Goal: Find contact information: Find contact information

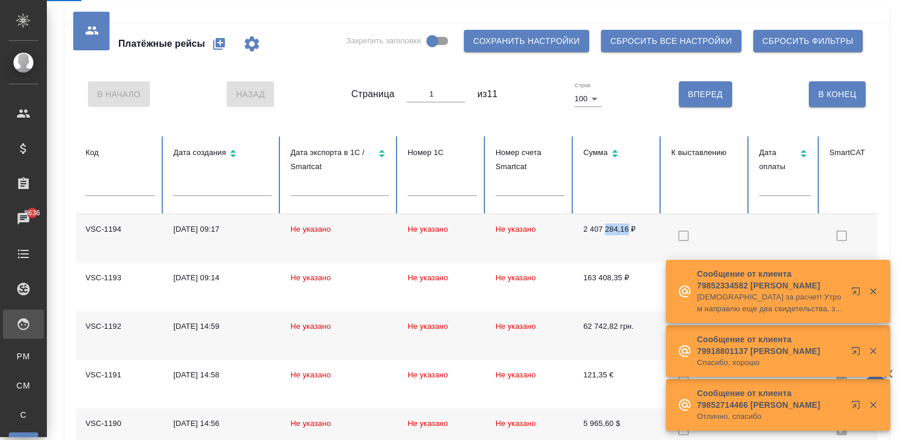
scroll to position [53, 0]
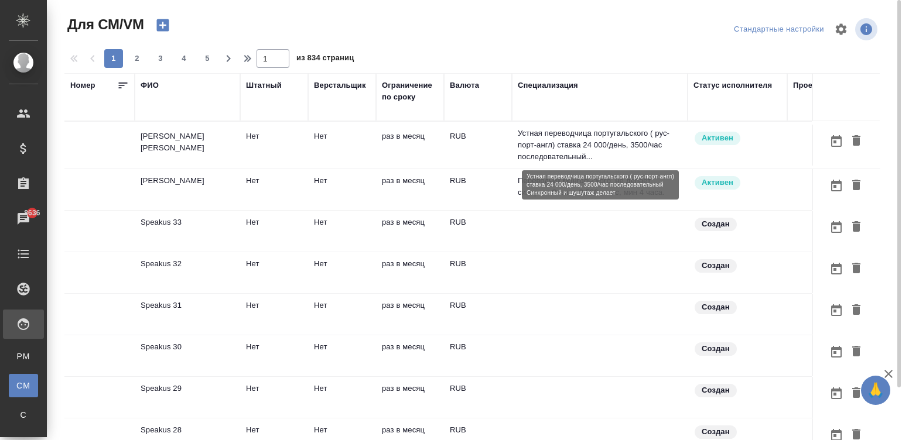
click at [548, 131] on p "Устная переводчица португальского ( рус-порт-англ) ставка 24 000/день, 3500/час…" at bounding box center [600, 145] width 164 height 35
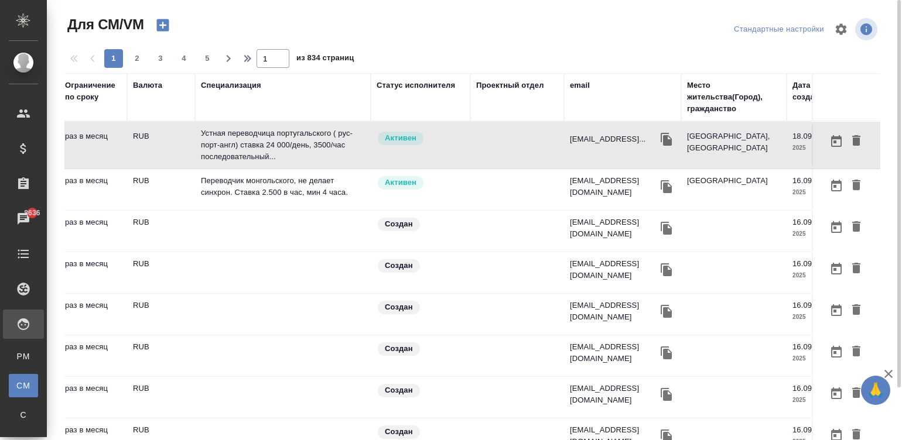
scroll to position [0, 447]
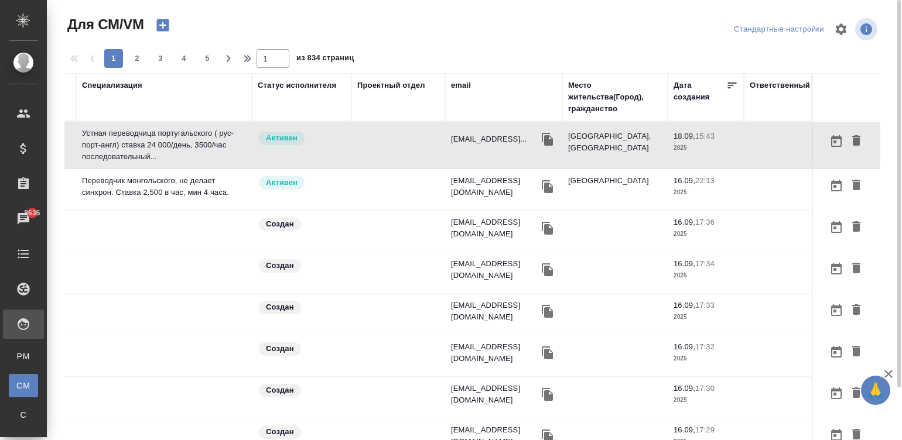
click at [454, 86] on div "email" at bounding box center [461, 86] width 20 height 12
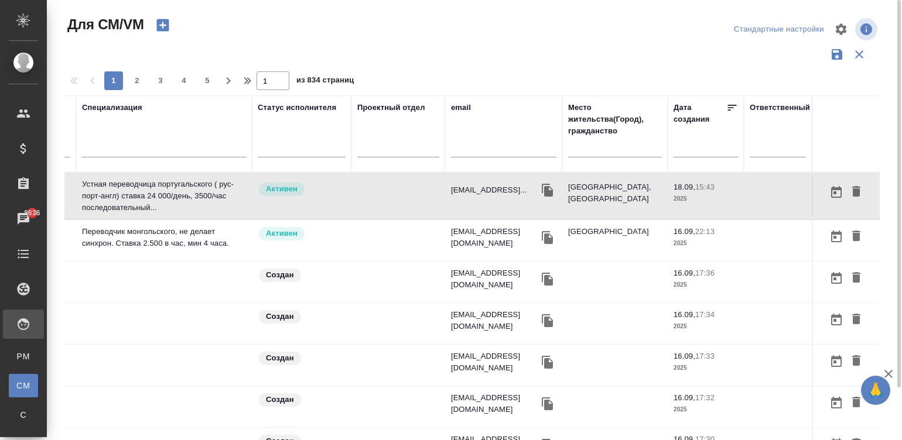
click at [462, 142] on div at bounding box center [503, 151] width 105 height 29
click at [467, 151] on input "text" at bounding box center [503, 150] width 105 height 15
paste input "triango@rambler.ru"
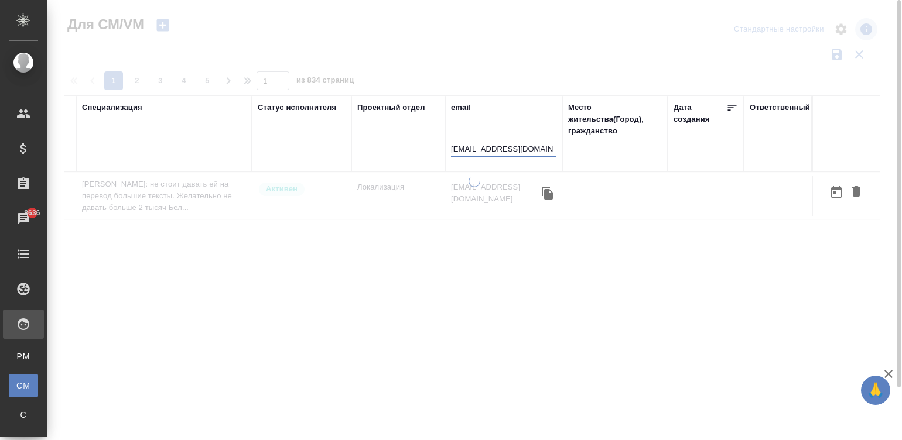
scroll to position [0, 436]
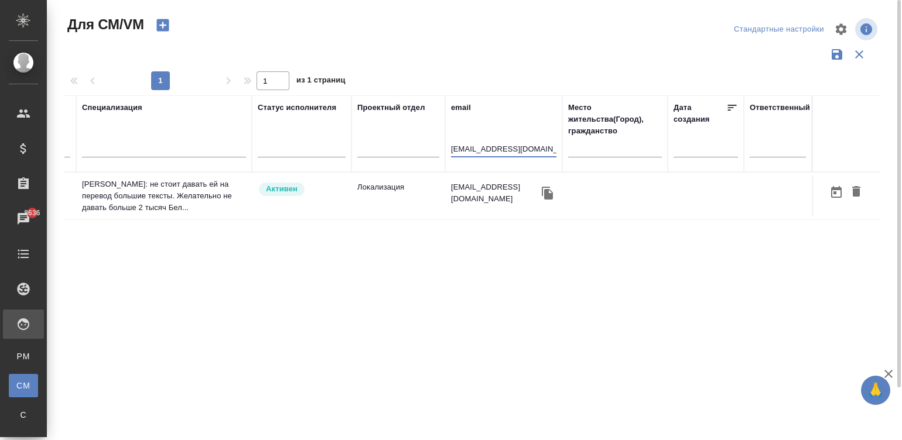
type input "triango@rambler.ru"
click at [367, 194] on td "Локализация" at bounding box center [398, 196] width 94 height 41
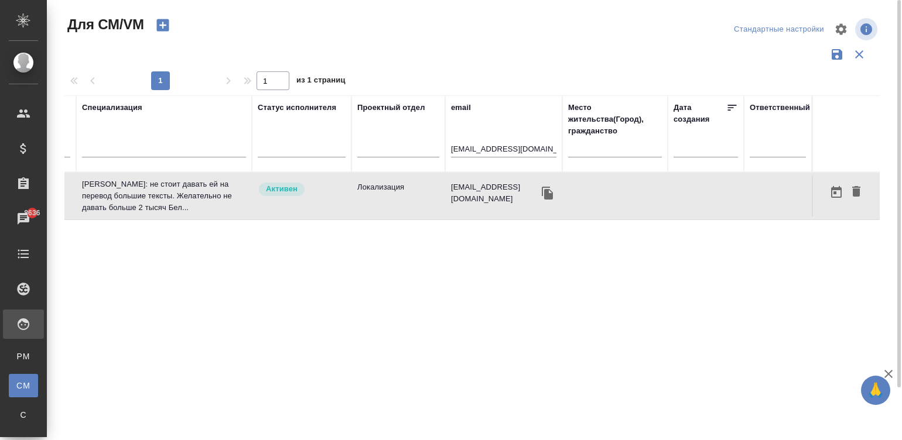
click at [367, 194] on td "Локализация" at bounding box center [398, 196] width 94 height 41
click at [18, 416] on div "Спецификации" at bounding box center [9, 415] width 18 height 12
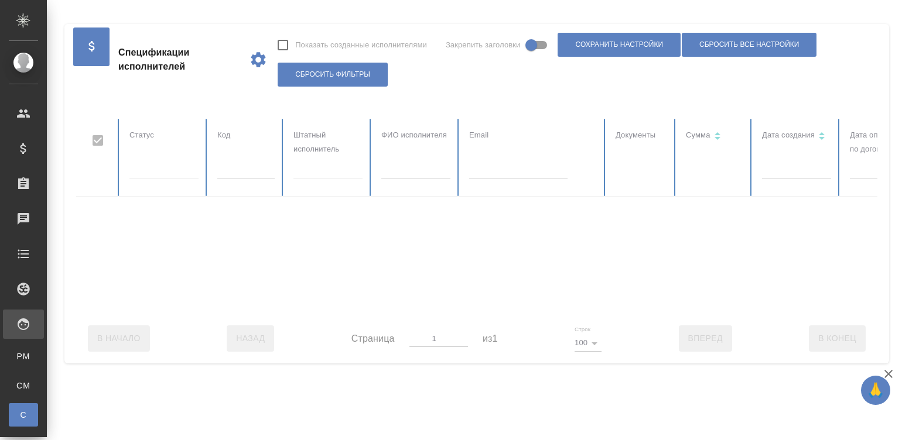
click at [234, 173] on input "text" at bounding box center [245, 170] width 57 height 16
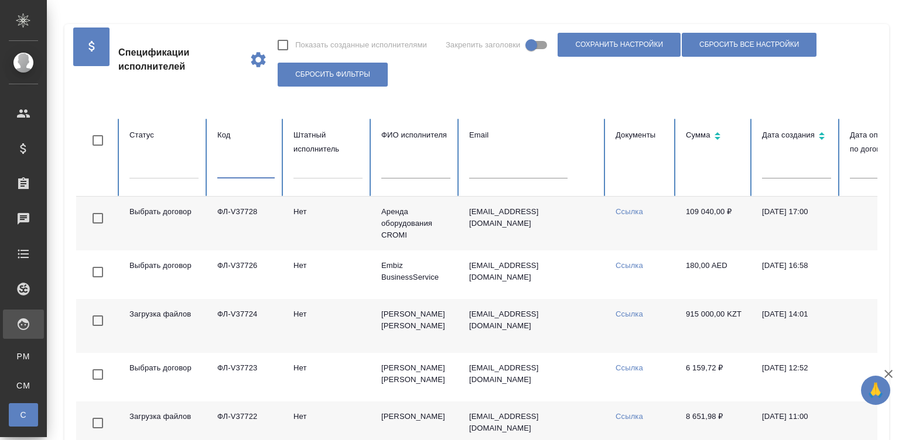
paste input "ФЛ-V36589"
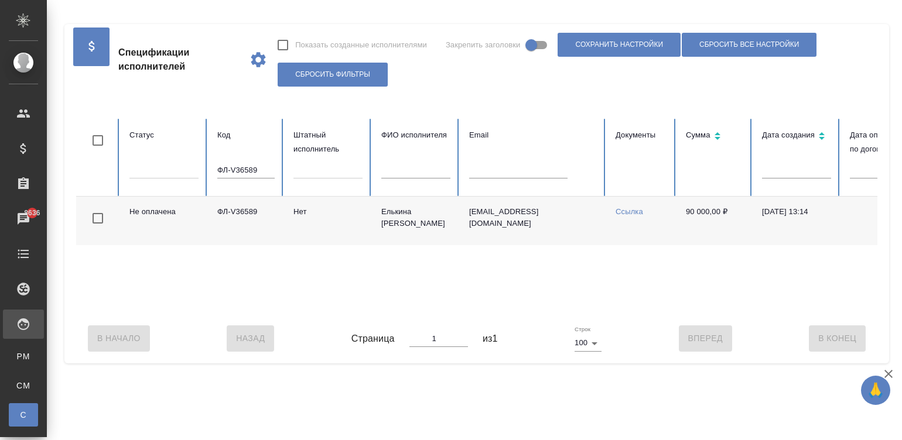
click at [613, 313] on div "Не оплачена ФЛ-V36589 Нет Елькина Александра Сергеевна zhaosasha@mail.ru Ссылка…" at bounding box center [703, 255] width 1255 height 117
click at [483, 233] on td "zhaosasha@mail.ru" at bounding box center [533, 221] width 146 height 49
click at [252, 174] on input "ФЛ-V36589" at bounding box center [245, 170] width 57 height 16
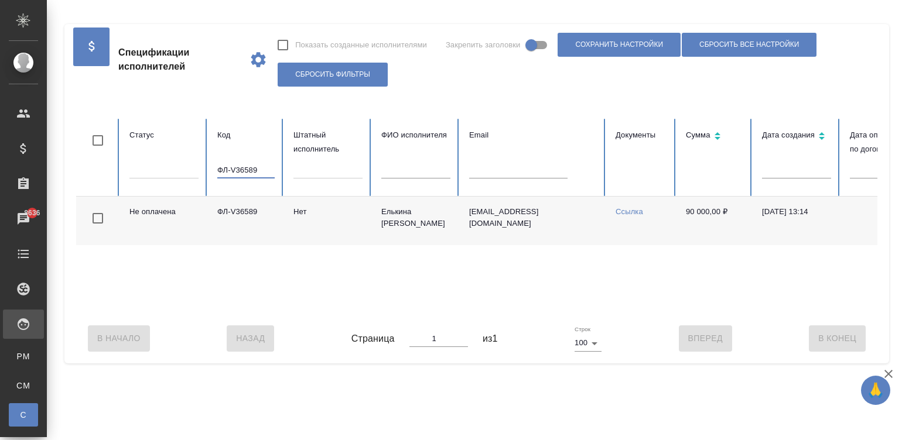
click at [252, 174] on input "ФЛ-V36589" at bounding box center [245, 170] width 57 height 16
paste input "613"
click at [512, 223] on td "scorpio13@list.ru" at bounding box center [533, 221] width 146 height 49
click at [243, 167] on input "ФЛ-V36613" at bounding box center [245, 170] width 57 height 16
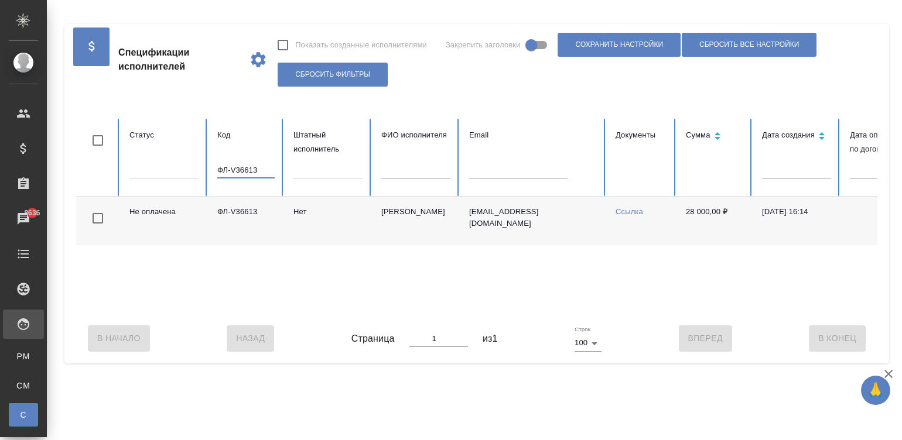
click at [243, 167] on input "ФЛ-V36613" at bounding box center [245, 170] width 57 height 16
paste input "884"
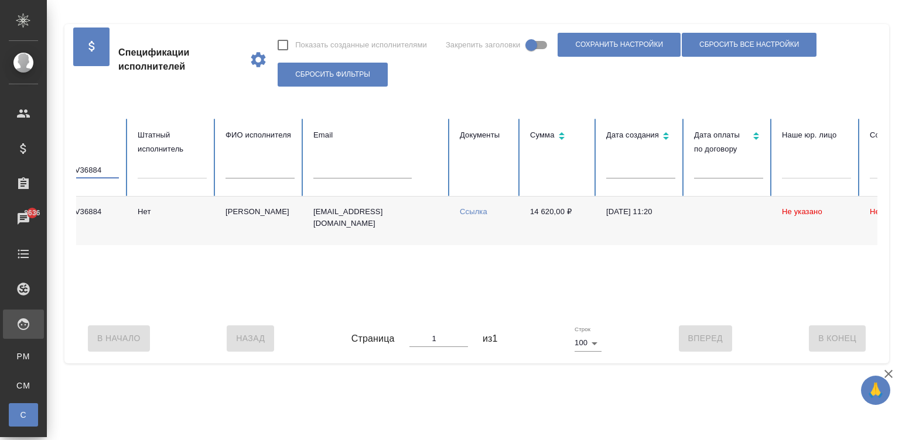
scroll to position [0, 138]
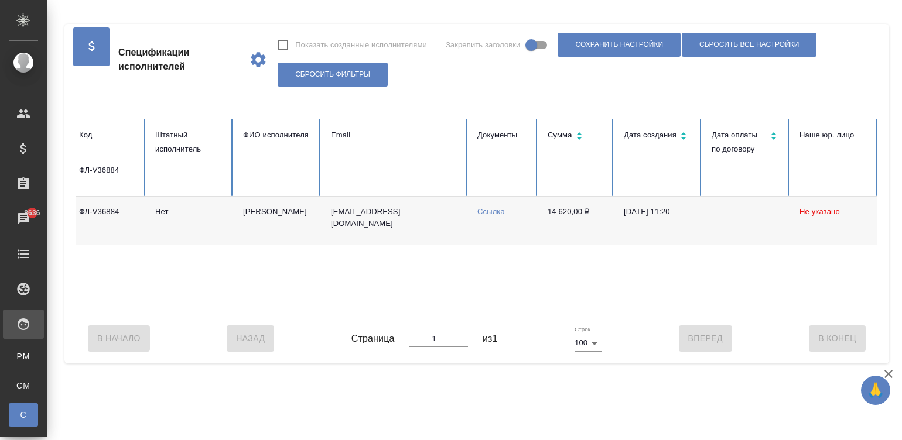
click at [391, 230] on td "[EMAIL_ADDRESS][DOMAIN_NAME]" at bounding box center [395, 221] width 146 height 49
click at [107, 167] on input "ФЛ-V36884" at bounding box center [107, 170] width 57 height 16
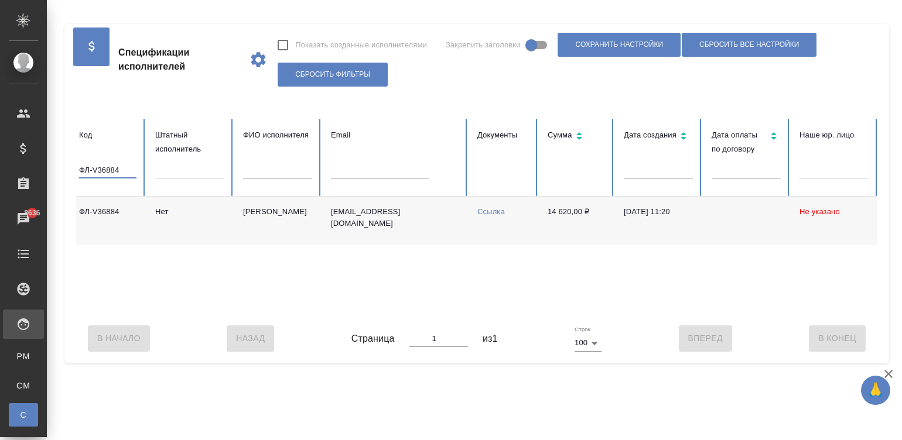
paste input "5357"
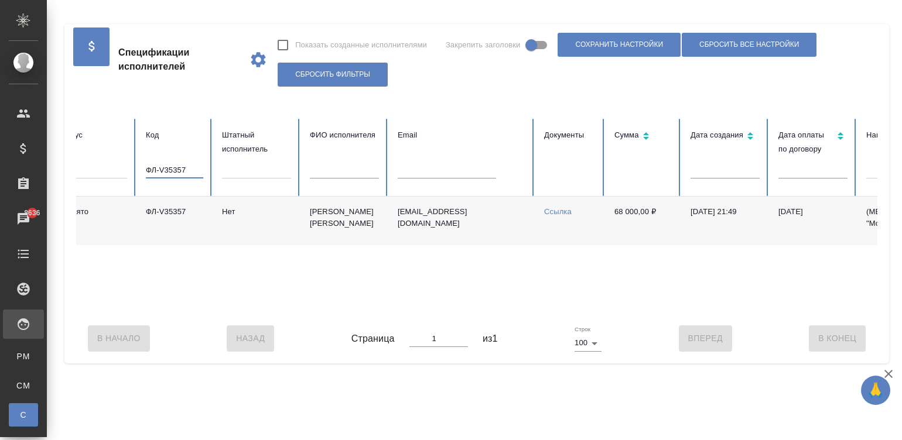
scroll to position [0, 0]
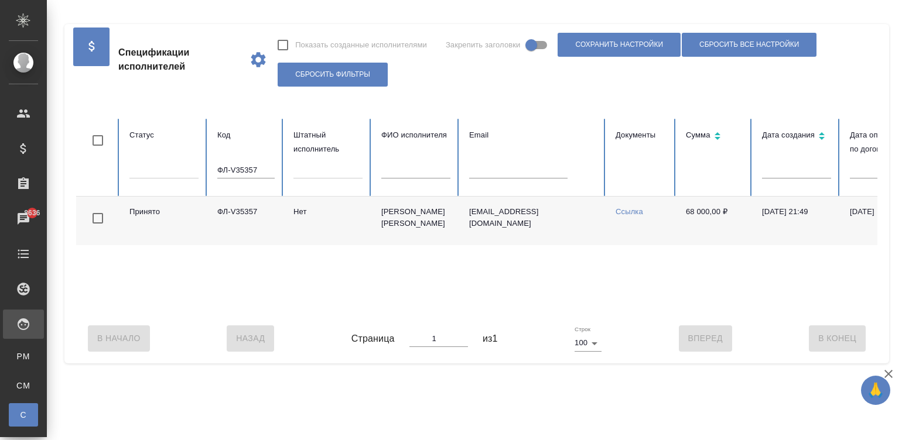
click at [627, 214] on link "Ссылка" at bounding box center [630, 211] width 28 height 9
drag, startPoint x: 451, startPoint y: 224, endPoint x: 379, endPoint y: 212, distance: 73.0
click at [379, 212] on td "Зенина-Мантусова Нина Анатольевна" at bounding box center [416, 221] width 88 height 49
copy td "Зенина-Мантусова Нина Анатольевна"
drag, startPoint x: 679, startPoint y: 211, endPoint x: 719, endPoint y: 213, distance: 39.3
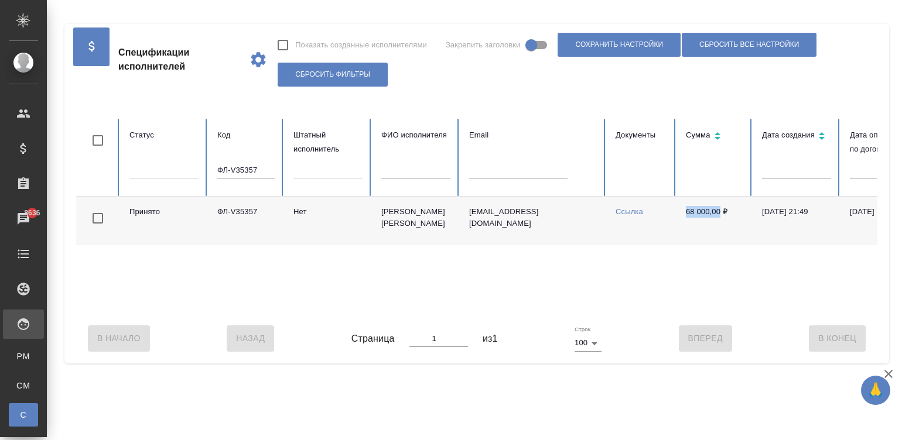
click at [719, 213] on td "68 000,00 ₽" at bounding box center [714, 221] width 76 height 49
copy td "68 000,00"
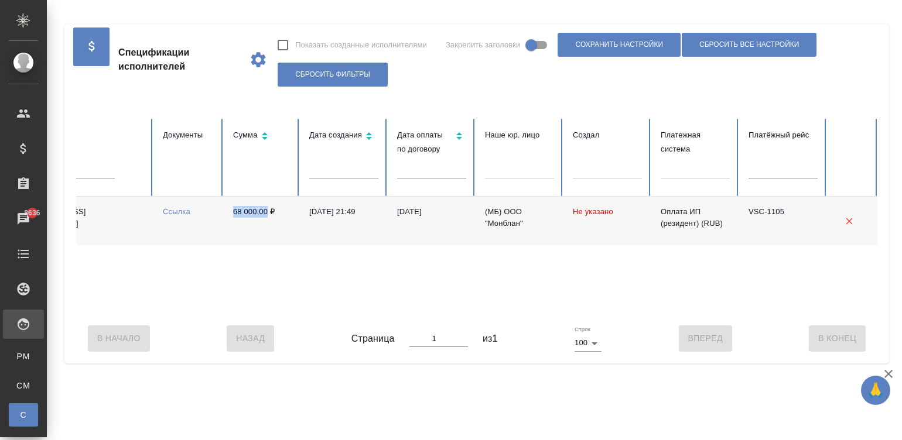
click at [238, 312] on div "Принято ФЛ-V35357 Нет Зенина-Мантусова Нина Анатольевна nina_zenina@mail.ru Ссы…" at bounding box center [250, 255] width 1255 height 117
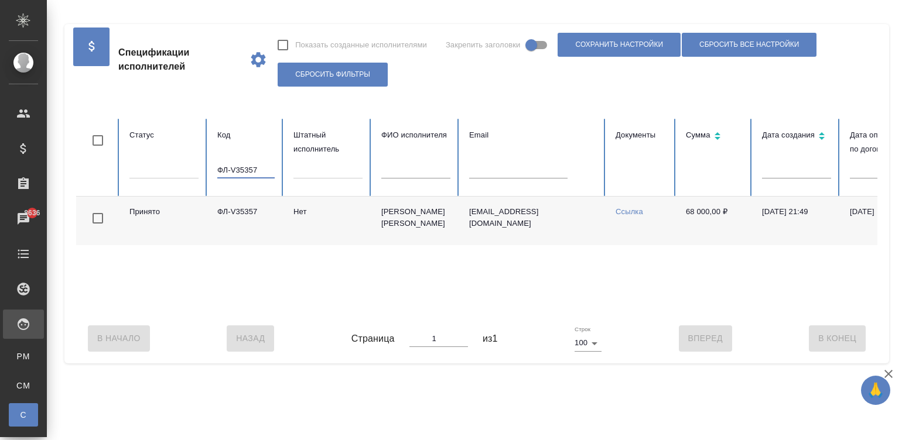
click at [258, 170] on input "ФЛ-V35357" at bounding box center [245, 170] width 57 height 16
paste input "6793"
type input "ФЛ-V36793"
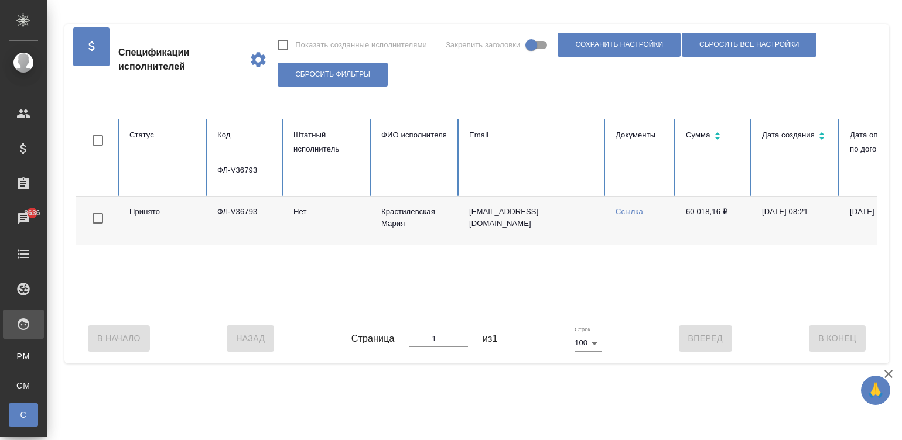
click at [637, 211] on link "Ссылка" at bounding box center [630, 211] width 28 height 9
drag, startPoint x: 679, startPoint y: 208, endPoint x: 719, endPoint y: 214, distance: 40.9
click at [719, 214] on td "60 018,16 ₽" at bounding box center [714, 221] width 76 height 49
copy td "60 018,16"
click at [604, 313] on div "Принято ФЛ-V36793 Нет Крастилевская Мария mariagr@yandex.ru Ссылка 60 018,16 ₽ …" at bounding box center [703, 255] width 1255 height 117
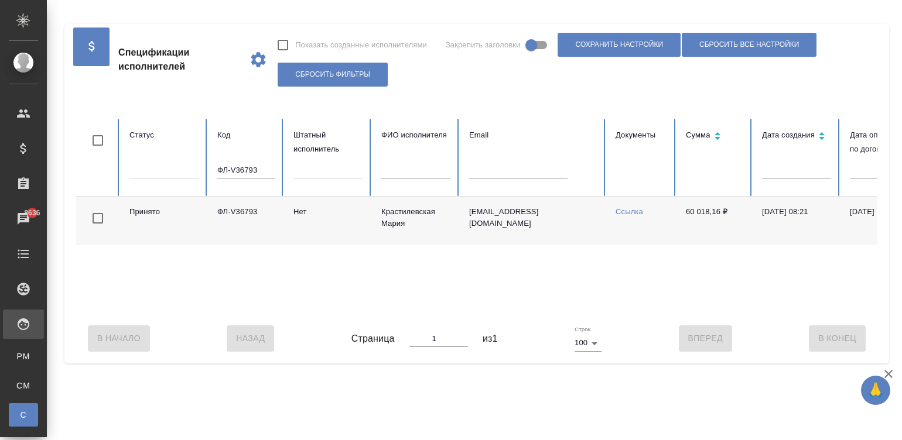
scroll to position [0, 453]
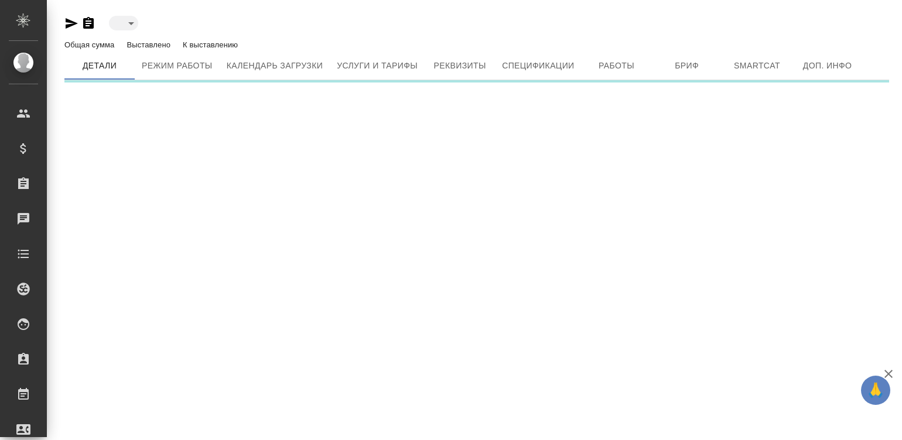
type input "active"
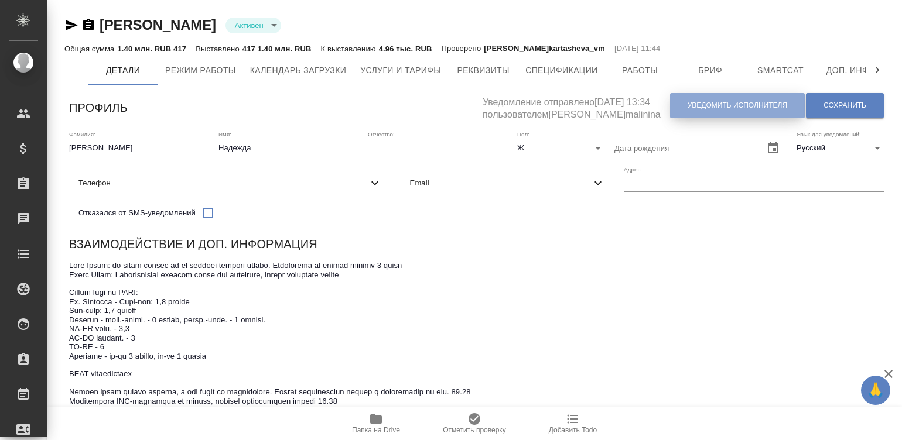
click at [695, 107] on span "Уведомить исполнителя" at bounding box center [738, 106] width 100 height 10
type textarea "Добрый день, Надежда! Ознакомиться с подробной информацией по выполненным работ…"
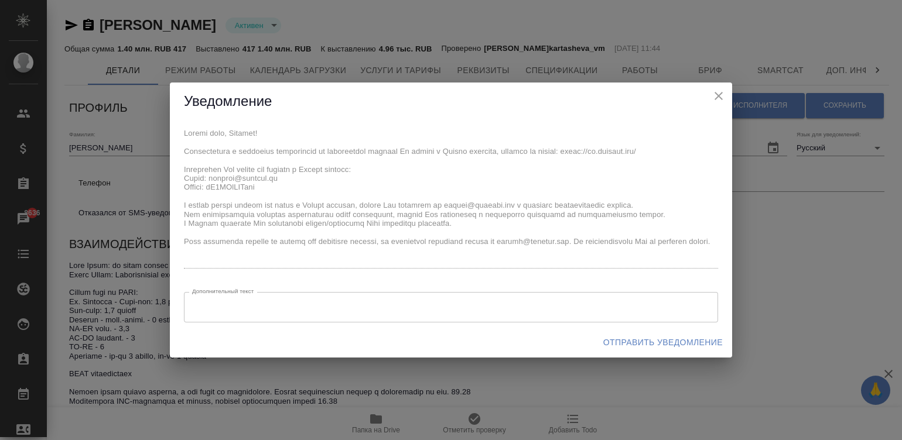
click at [180, 129] on div "x Дополнительный текст x Дополнительный текст" at bounding box center [451, 224] width 562 height 207
click at [623, 348] on span "Отправить уведомление" at bounding box center [662, 343] width 119 height 15
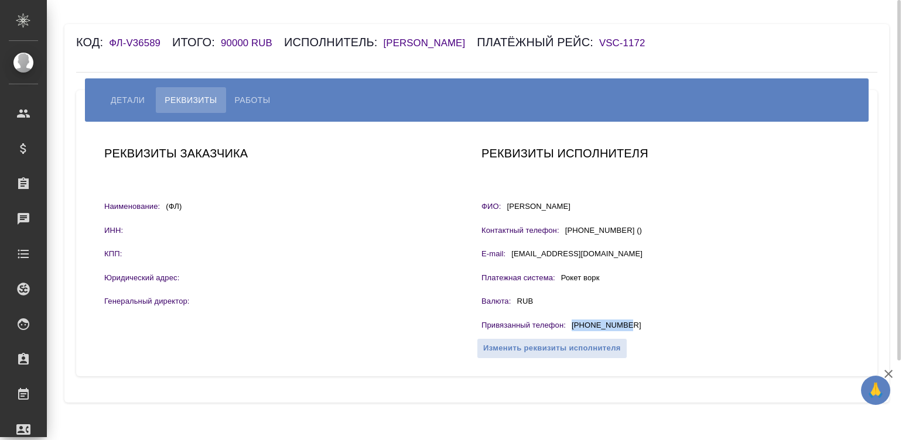
drag, startPoint x: 638, startPoint y: 339, endPoint x: 571, endPoint y: 340, distance: 67.4
click at [571, 334] on div "Привязанный телефон : +79960227068" at bounding box center [665, 327] width 368 height 15
copy p "+79960227068"
drag, startPoint x: 245, startPoint y: 40, endPoint x: 218, endPoint y: 40, distance: 26.9
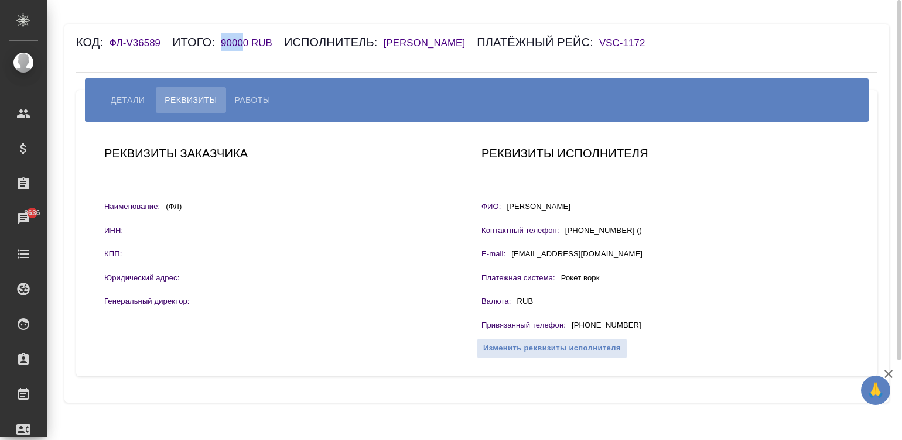
click at [218, 40] on div "Код: ФЛ-V36589 Итого: 90000 RUB Исполнитель: Елькина Александра Сергеевна Платё…" at bounding box center [410, 42] width 668 height 19
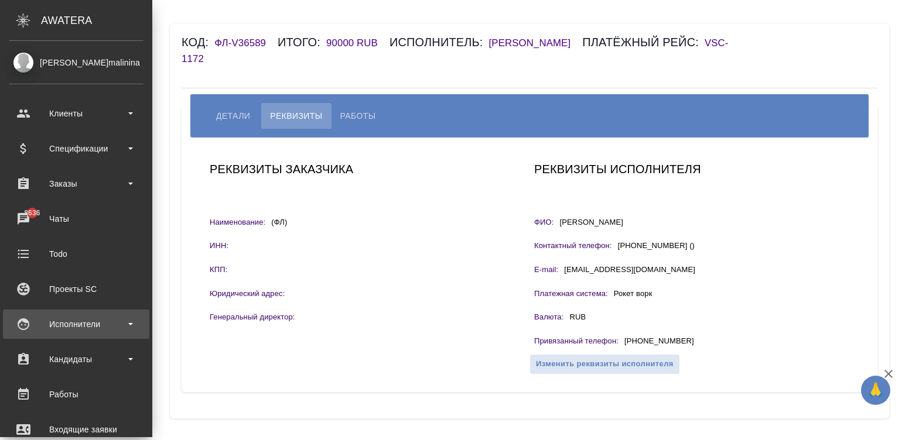
click at [21, 316] on div "Исполнители" at bounding box center [76, 325] width 135 height 18
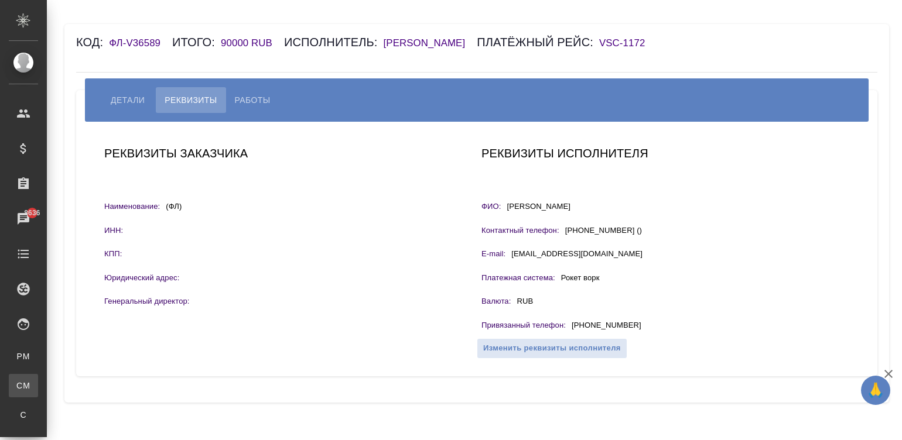
click at [18, 385] on div "Для CM/VM" at bounding box center [9, 386] width 18 height 12
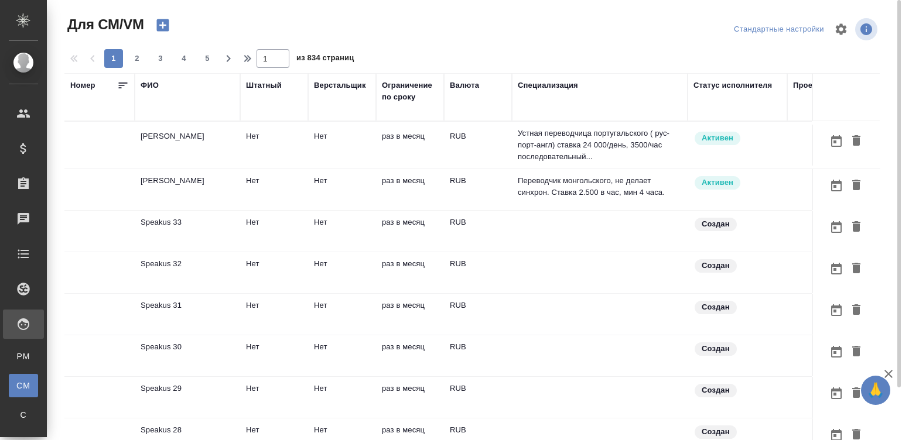
click at [417, 160] on td "раз в месяц" at bounding box center [410, 145] width 68 height 41
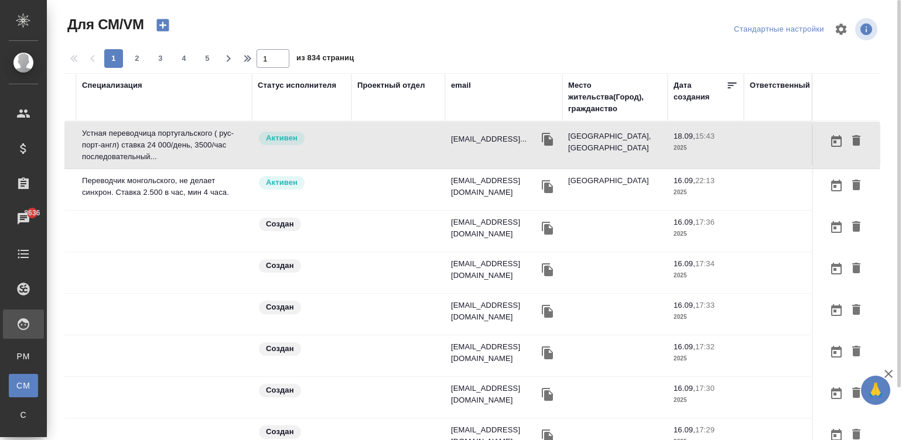
scroll to position [0, 447]
click at [458, 82] on div "email" at bounding box center [461, 86] width 20 height 12
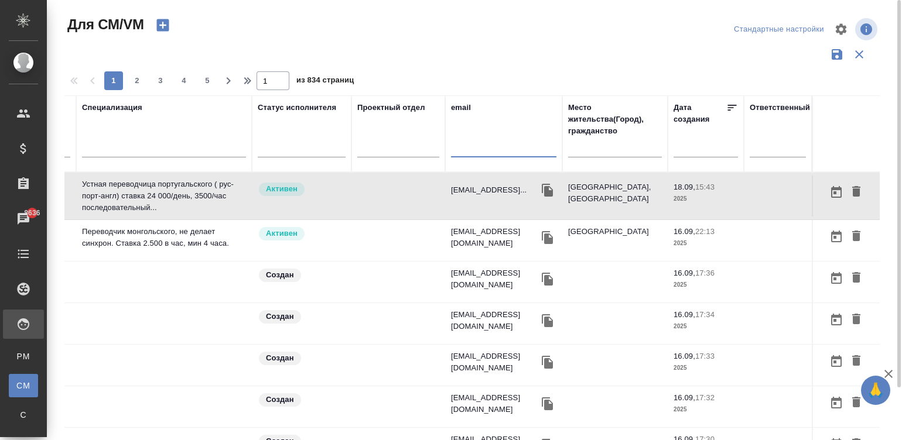
click at [464, 155] on input "text" at bounding box center [503, 150] width 105 height 15
paste input "lantsova1480@gmail.com"
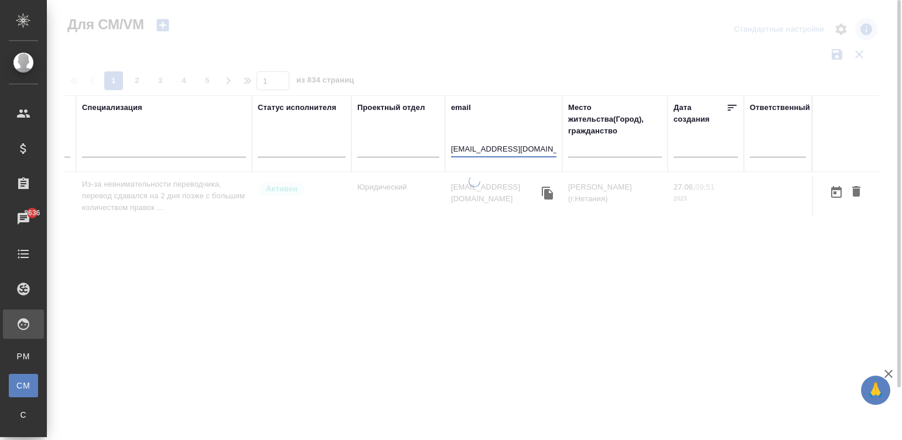
scroll to position [0, 436]
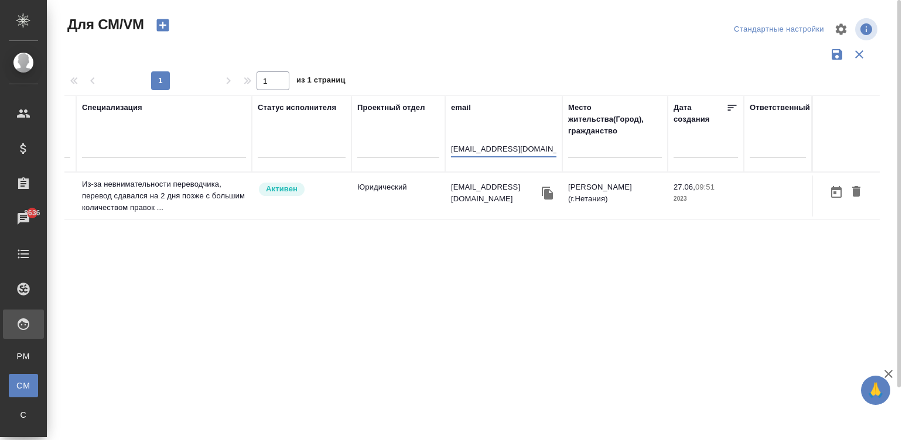
type input "lantsova1480@gmail.com"
click at [428, 179] on td "Юридический" at bounding box center [398, 196] width 94 height 41
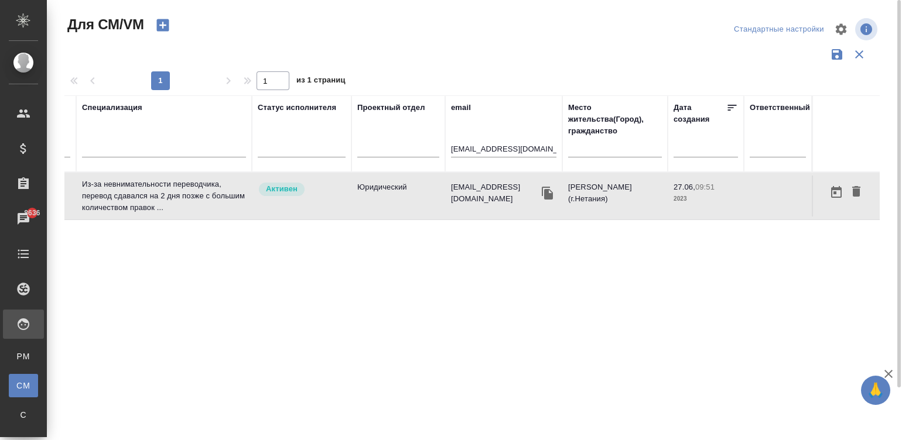
click at [428, 179] on td "Юридический" at bounding box center [398, 196] width 94 height 41
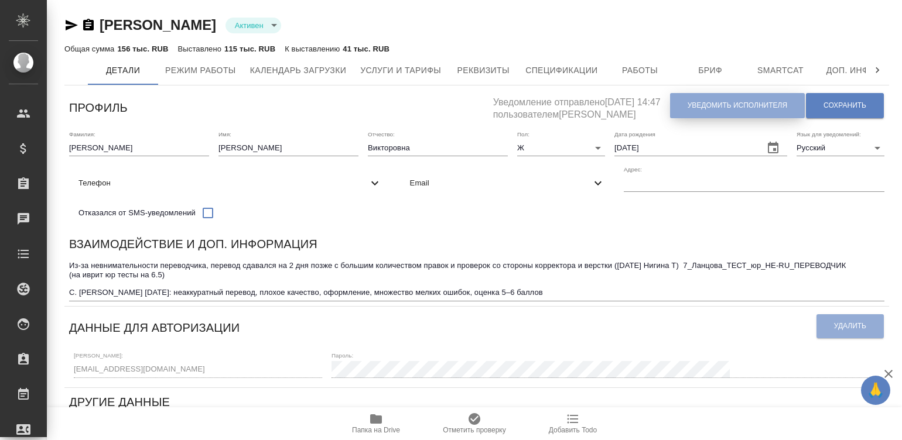
click at [710, 109] on span "Уведомить исполнителя" at bounding box center [738, 106] width 100 height 10
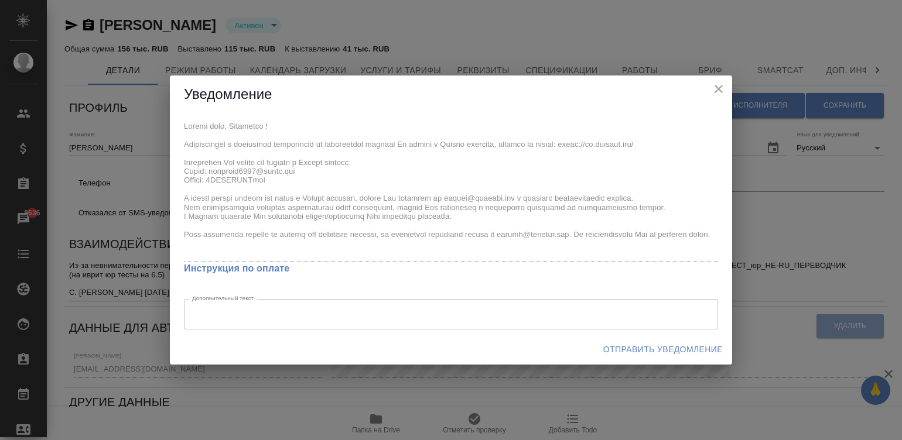
click at [172, 116] on div "x Инструкция по оплате Дополнительный текст x Дополнительный текст" at bounding box center [451, 224] width 562 height 221
drag, startPoint x: 652, startPoint y: 344, endPoint x: 635, endPoint y: 340, distance: 17.5
click at [652, 344] on span "Отправить уведомление" at bounding box center [662, 350] width 119 height 15
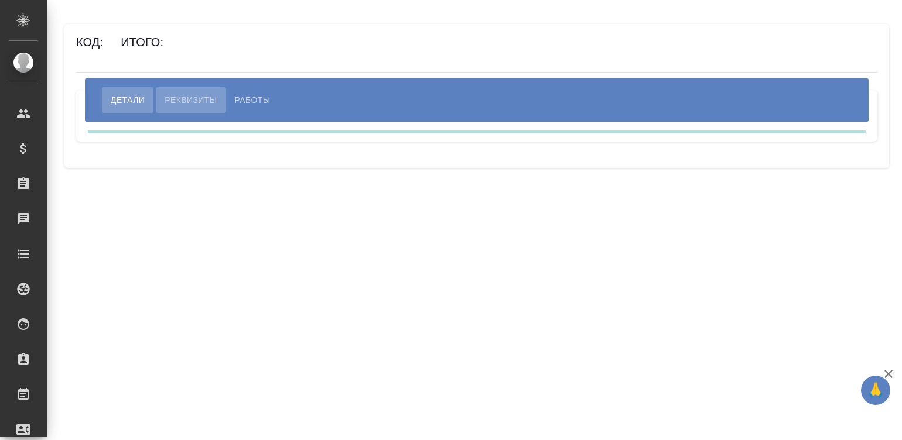
click at [192, 90] on button "Реквизиты" at bounding box center [191, 100] width 70 height 26
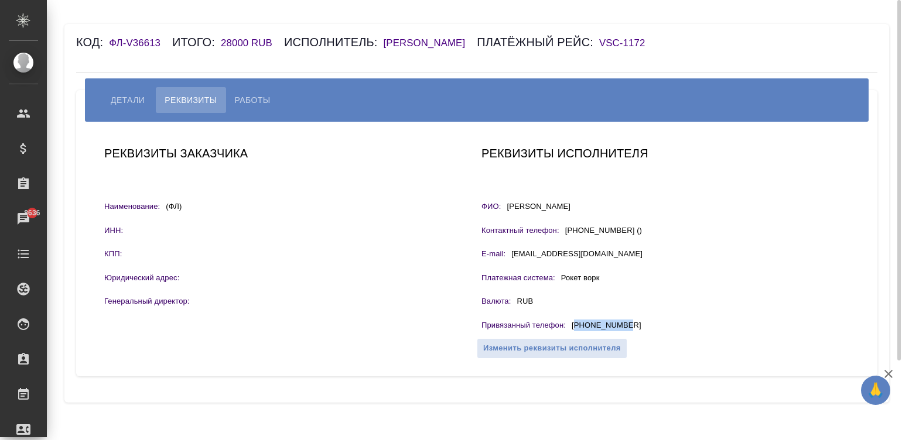
drag, startPoint x: 651, startPoint y: 327, endPoint x: 576, endPoint y: 327, distance: 74.4
click at [576, 327] on div "Привязанный телефон : [PHONE_NUMBER]" at bounding box center [665, 327] width 368 height 15
copy p "79126065082"
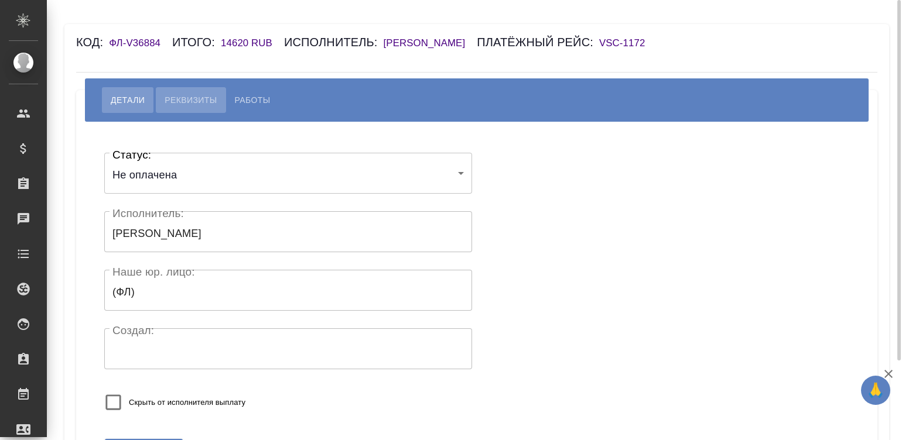
click at [205, 94] on span "Реквизиты" at bounding box center [191, 100] width 52 height 14
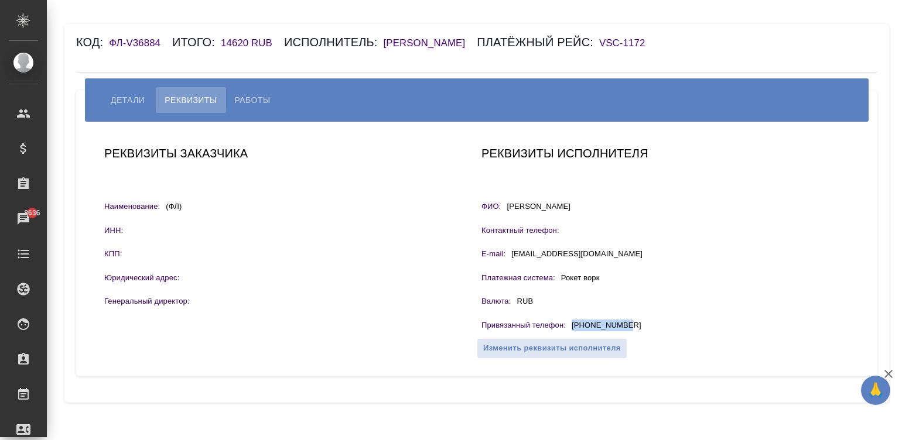
drag, startPoint x: 638, startPoint y: 323, endPoint x: 568, endPoint y: 331, distance: 70.8
click at [568, 331] on div "Привязанный телефон : [PHONE_NUMBER]" at bounding box center [665, 327] width 368 height 15
copy p "[PHONE_NUMBER]"
drag, startPoint x: 245, startPoint y: 36, endPoint x: 221, endPoint y: 37, distance: 24.7
click at [221, 37] on div "Код: ФЛ-V36884 Итого: 14620 RUB Исполнитель: [PERSON_NAME] Платёжный рейс: VSC-…" at bounding box center [410, 42] width 668 height 19
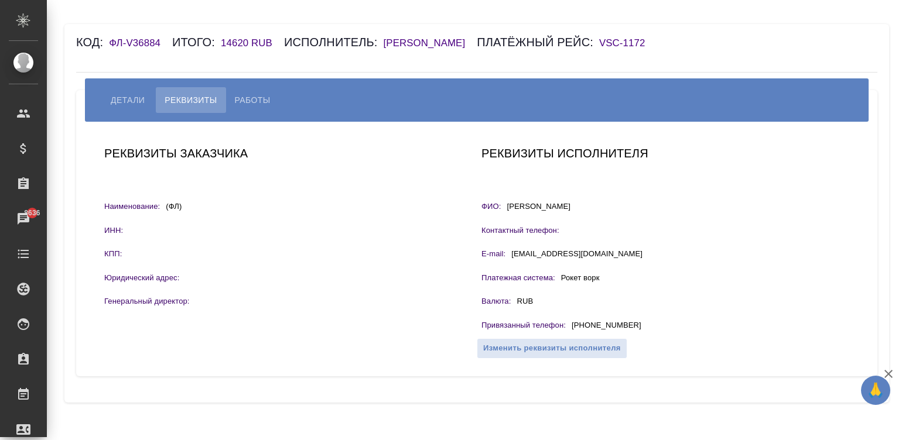
click at [249, 64] on div "Код: ФЛ-V36884 Итого: 14620 RUB Исполнитель: [PERSON_NAME] рейс: VSC-1172 Детал…" at bounding box center [476, 213] width 825 height 379
drag, startPoint x: 214, startPoint y: 49, endPoint x: 251, endPoint y: 48, distance: 36.3
click at [251, 48] on div "Код: ФЛ-V36884 Итого: 14620 RUB Исполнитель: [PERSON_NAME] Платёжный рейс: VSC-…" at bounding box center [410, 42] width 668 height 19
copy h6 "14620"
